Goal: Information Seeking & Learning: Learn about a topic

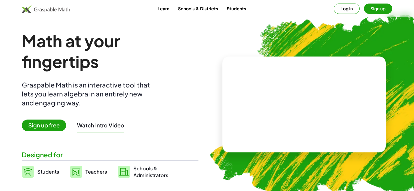
click at [197, 42] on div "Math at your fingertips Graspable Math is an interactive tool that lets you lea…" at bounding box center [110, 104] width 177 height 148
click at [50, 123] on span "Sign up free" at bounding box center [44, 126] width 44 height 12
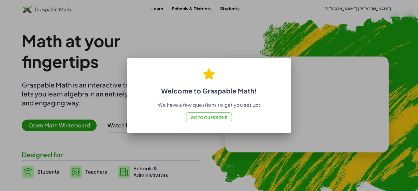
click at [184, 154] on div at bounding box center [209, 95] width 418 height 191
click at [186, 153] on div at bounding box center [209, 95] width 418 height 191
click at [198, 116] on span "Go to Questions" at bounding box center [209, 117] width 37 height 5
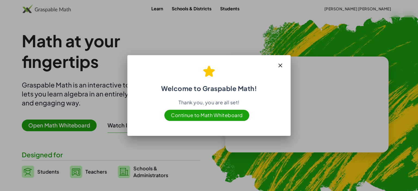
click at [321, 88] on div at bounding box center [209, 95] width 418 height 191
click at [281, 65] on icon "button" at bounding box center [280, 65] width 7 height 7
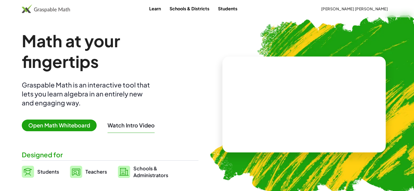
click at [291, 84] on video at bounding box center [304, 104] width 82 height 41
click at [290, 90] on div at bounding box center [305, 99] width 48 height 20
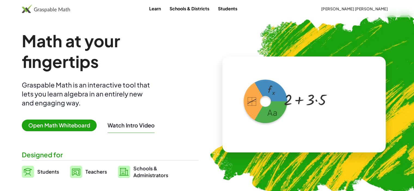
drag, startPoint x: 265, startPoint y: 101, endPoint x: 259, endPoint y: 103, distance: 6.1
click at [259, 103] on div at bounding box center [302, 100] width 93 height 44
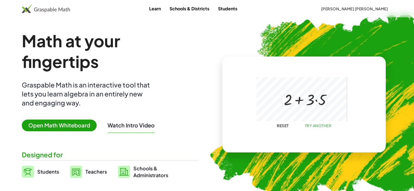
click at [284, 127] on span "Reset" at bounding box center [282, 125] width 12 height 5
click at [264, 99] on div at bounding box center [302, 100] width 93 height 44
click at [294, 97] on div at bounding box center [305, 99] width 48 height 20
click at [307, 95] on div at bounding box center [305, 99] width 48 height 20
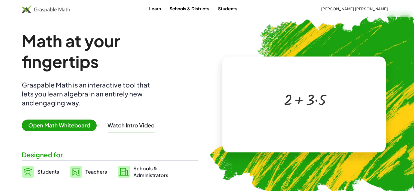
click at [292, 120] on div at bounding box center [302, 100] width 93 height 44
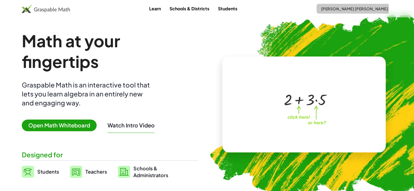
click at [344, 7] on span "[PERSON_NAME] [PERSON_NAME]" at bounding box center [354, 8] width 67 height 5
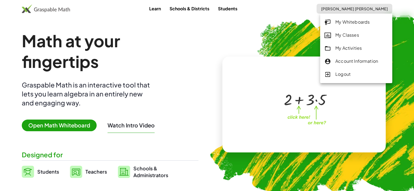
click at [342, 21] on div "My Whiteboards" at bounding box center [355, 22] width 63 height 7
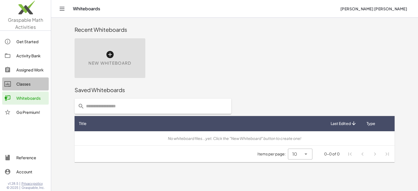
click at [26, 85] on div "Classes" at bounding box center [31, 84] width 30 height 7
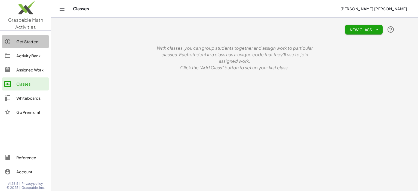
click at [37, 41] on div "Get Started" at bounding box center [31, 41] width 30 height 7
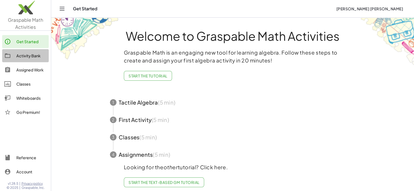
click at [33, 57] on div "Activity Bank" at bounding box center [31, 56] width 30 height 7
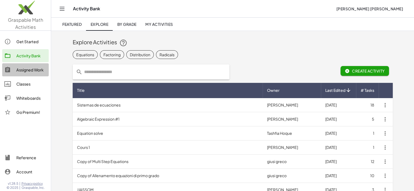
click at [29, 70] on div "Assigned Work" at bounding box center [31, 70] width 30 height 7
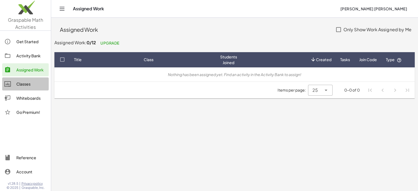
click at [27, 84] on div "Classes" at bounding box center [31, 84] width 30 height 7
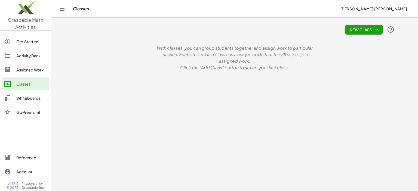
click at [24, 98] on div "Whiteboards" at bounding box center [31, 98] width 30 height 7
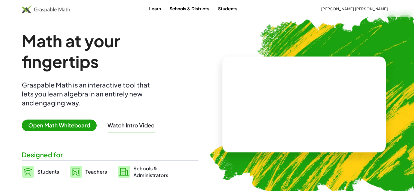
click at [289, 94] on video at bounding box center [304, 104] width 82 height 41
click at [303, 104] on div at bounding box center [305, 99] width 48 height 20
click at [88, 174] on span "Teachers" at bounding box center [95, 172] width 21 height 6
click at [288, 94] on video at bounding box center [304, 104] width 82 height 41
click at [288, 94] on div at bounding box center [305, 99] width 48 height 20
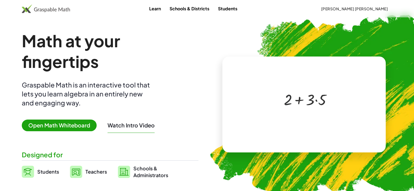
click at [288, 94] on div at bounding box center [305, 99] width 48 height 20
click at [70, 126] on span "Open Math Whiteboard" at bounding box center [59, 126] width 75 height 12
